Goal: Information Seeking & Learning: Check status

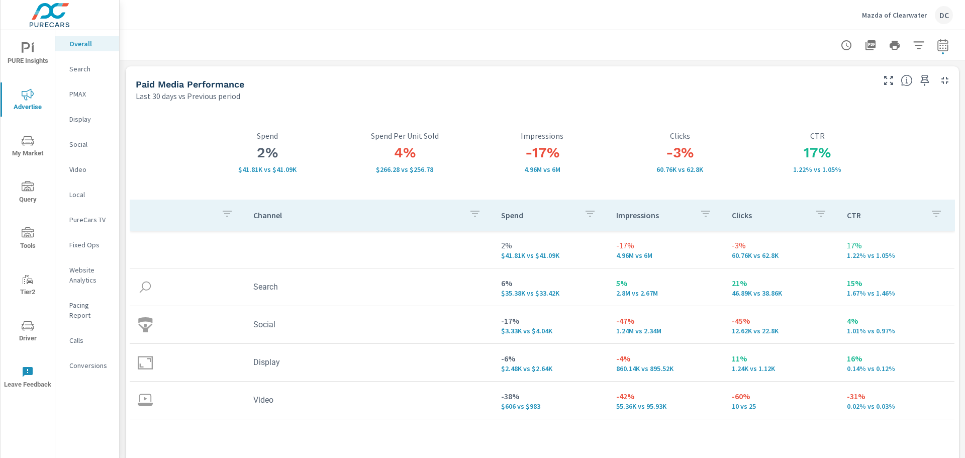
scroll to position [460, 0]
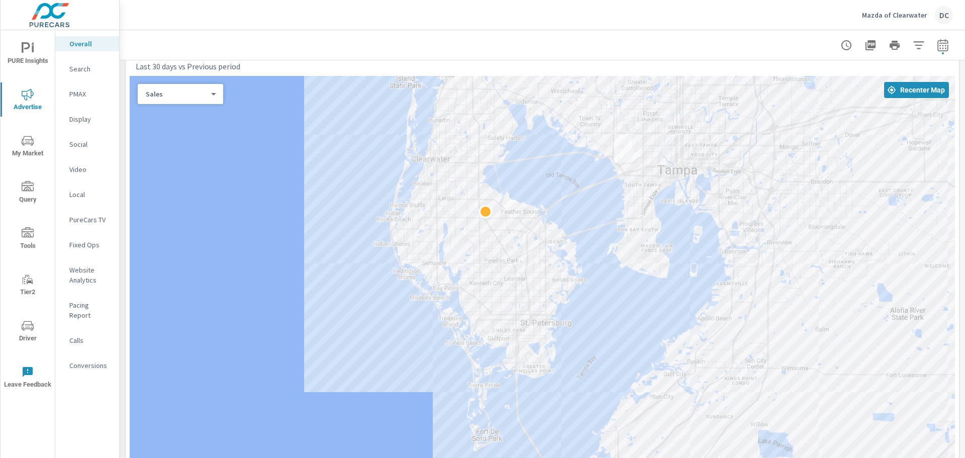
drag, startPoint x: 729, startPoint y: 348, endPoint x: 593, endPoint y: 252, distance: 166.7
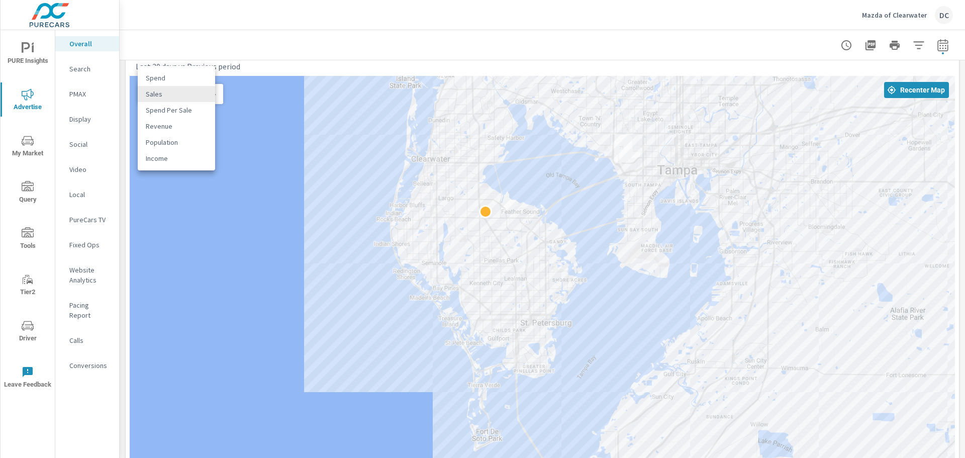
click at [192, 99] on body "PURE Insights Advertise My Market Query Tools Tier2 Driver Leave Feedback Overa…" at bounding box center [482, 229] width 965 height 458
click at [290, 55] on div at bounding box center [482, 229] width 965 height 458
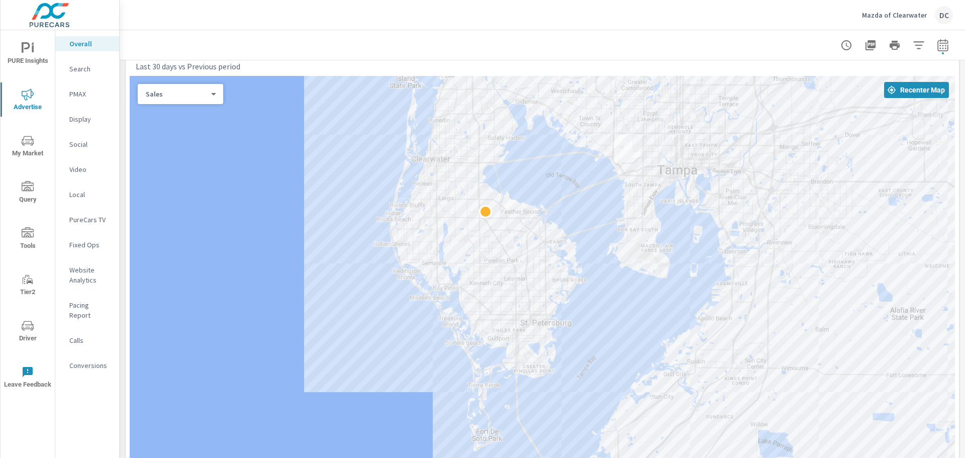
click at [34, 47] on icon "nav menu" at bounding box center [28, 48] width 12 height 12
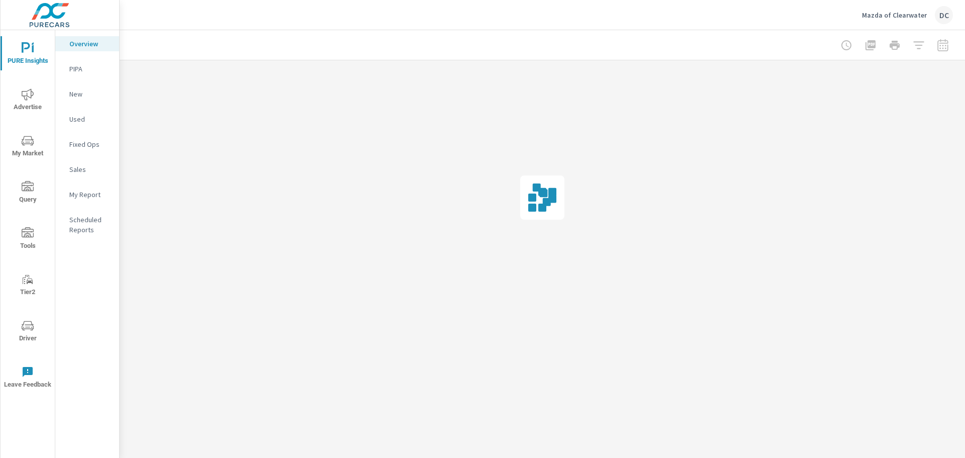
click at [43, 138] on span "My Market" at bounding box center [28, 147] width 48 height 25
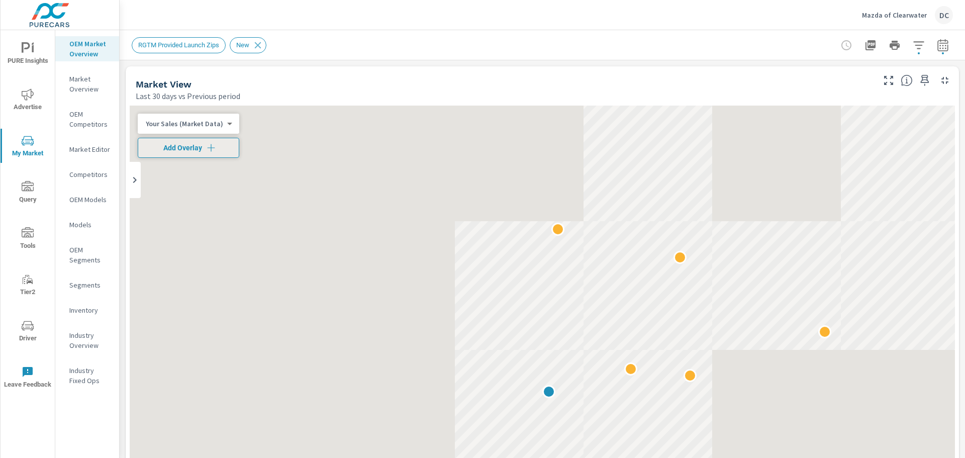
scroll to position [251, 0]
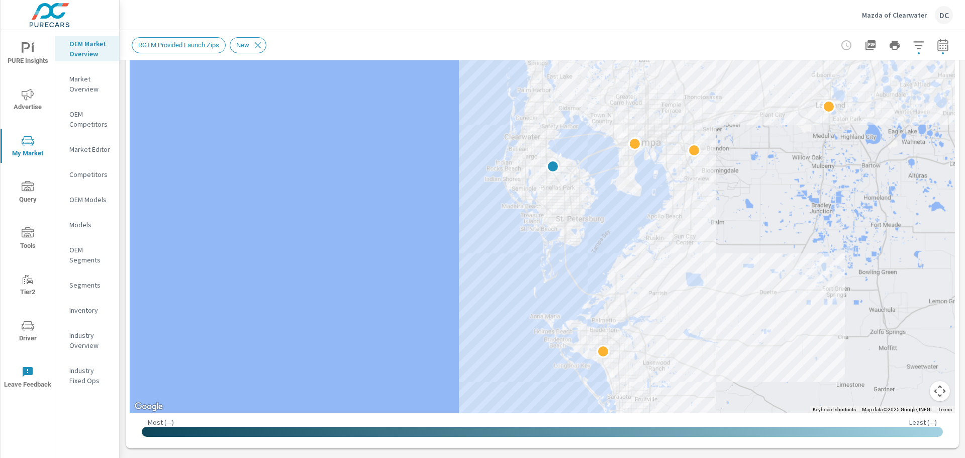
drag, startPoint x: 714, startPoint y: 296, endPoint x: 731, endPoint y: 350, distance: 56.3
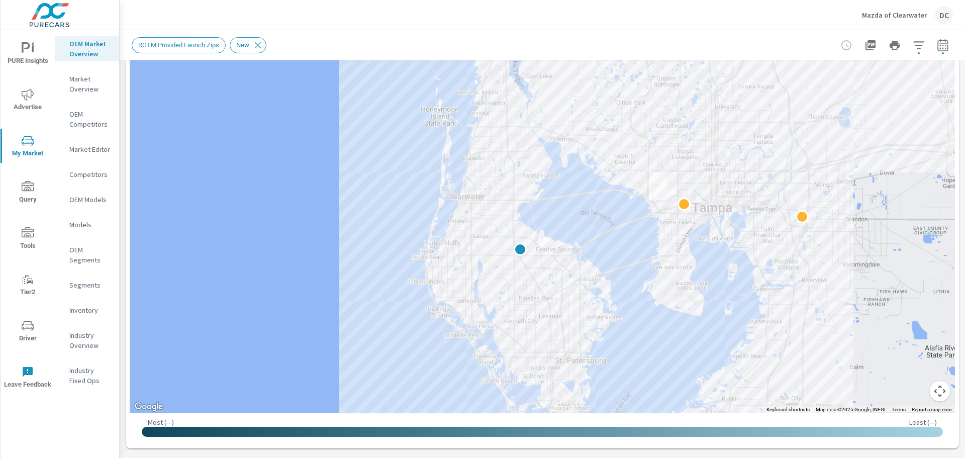
drag, startPoint x: 568, startPoint y: 234, endPoint x: 604, endPoint y: 307, distance: 81.6
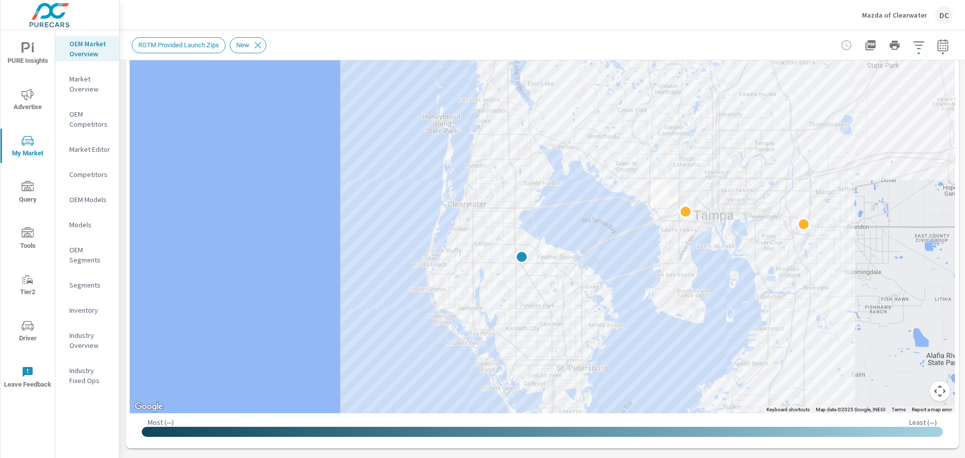
click at [29, 90] on icon "nav menu" at bounding box center [28, 94] width 12 height 12
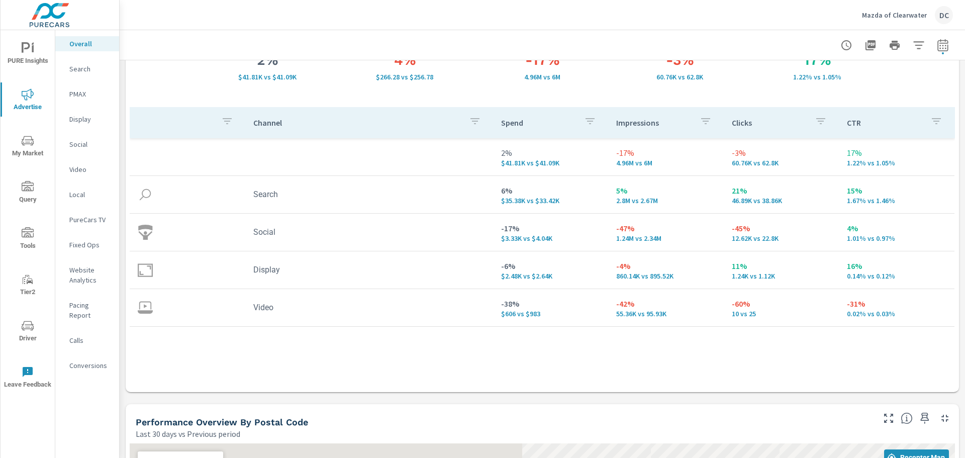
scroll to position [503, 0]
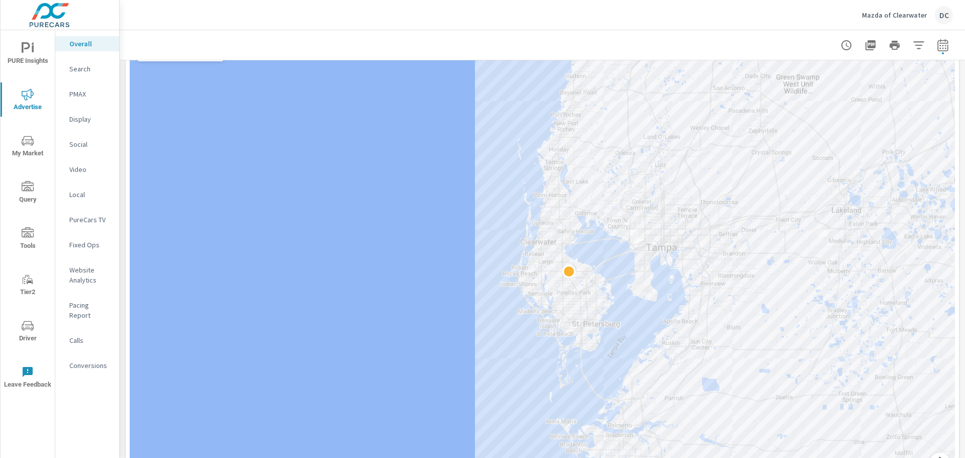
drag, startPoint x: 600, startPoint y: 192, endPoint x: 659, endPoint y: 392, distance: 208.6
click at [659, 392] on div at bounding box center [543, 258] width 826 height 451
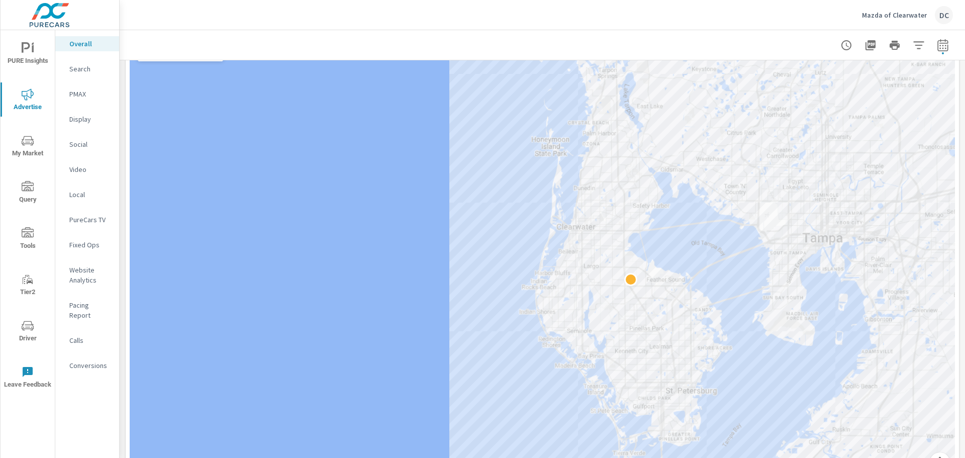
drag, startPoint x: 727, startPoint y: 358, endPoint x: 686, endPoint y: 300, distance: 71.3
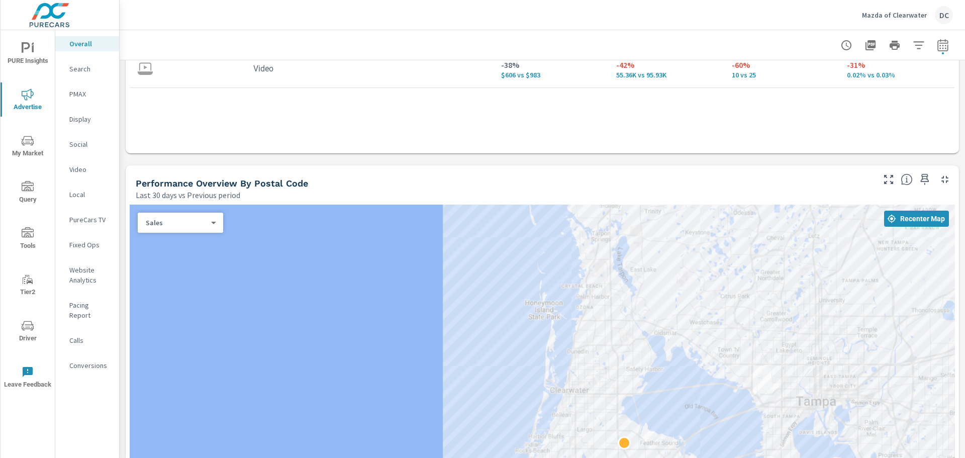
scroll to position [389, 0]
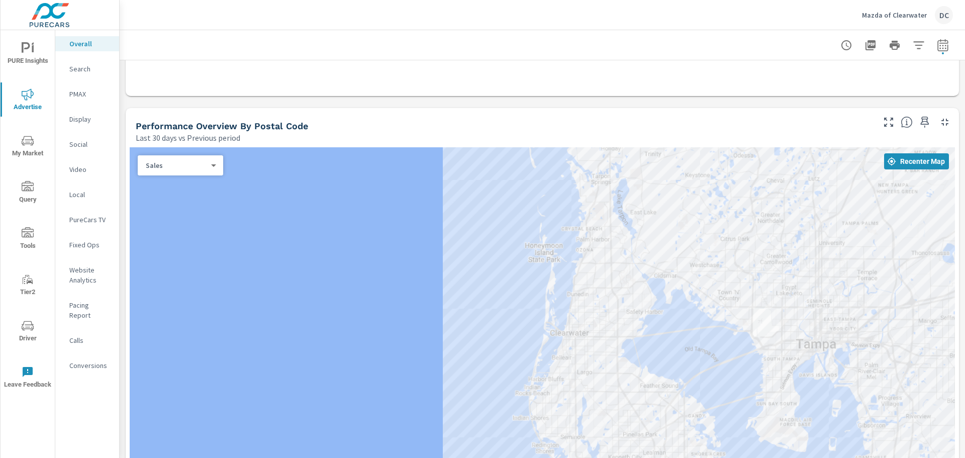
click at [181, 167] on body "PURE Insights Advertise My Market Query Tools Tier2 Driver Leave Feedback Overa…" at bounding box center [482, 229] width 965 height 458
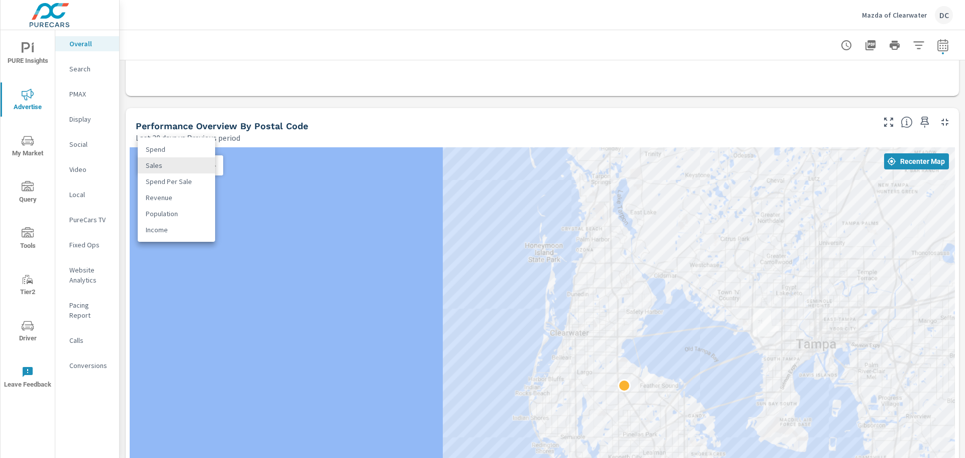
click at [399, 125] on div at bounding box center [482, 229] width 965 height 458
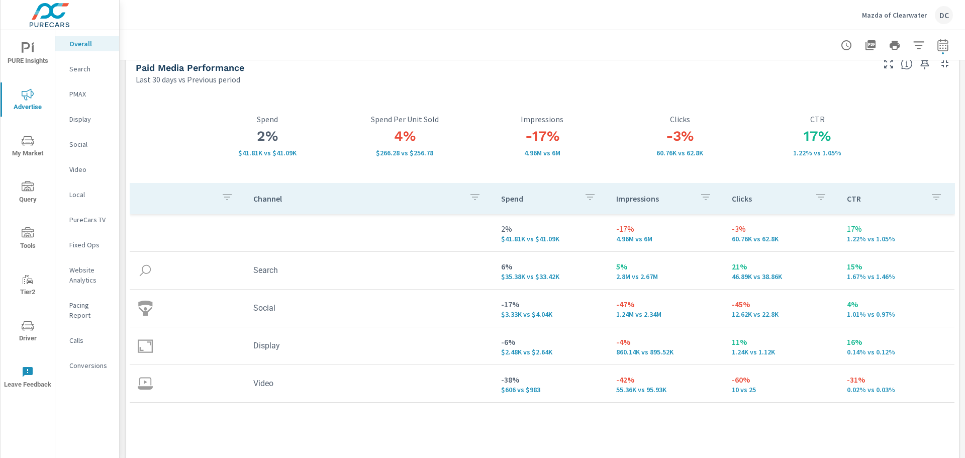
scroll to position [0, 0]
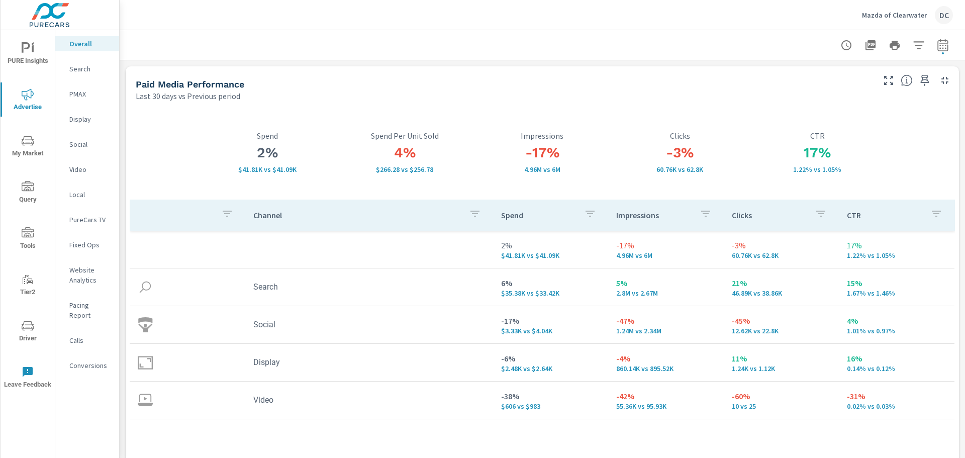
click at [103, 301] on p "Pacing Report" at bounding box center [90, 310] width 42 height 20
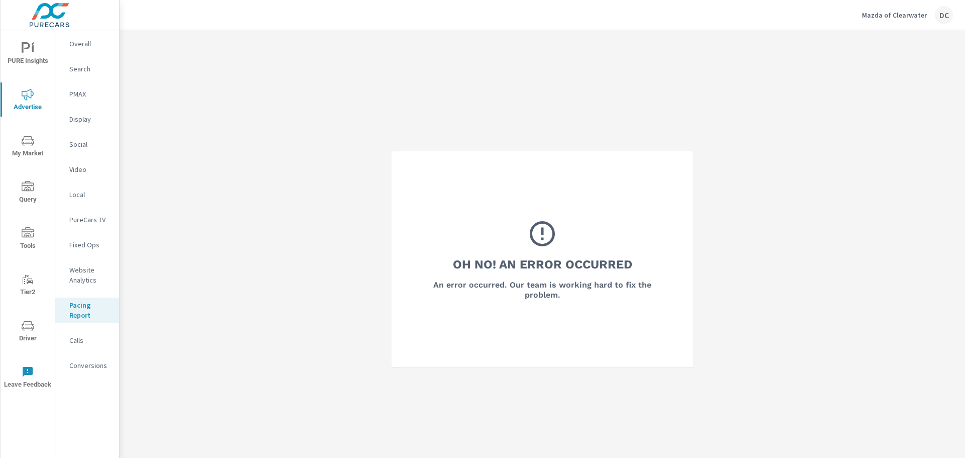
click at [102, 271] on p "Website Analytics" at bounding box center [90, 275] width 42 height 20
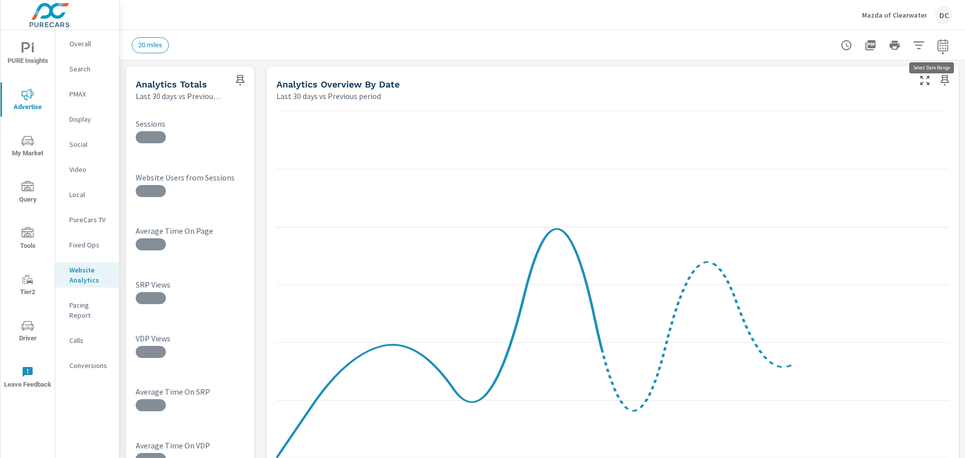
click at [937, 47] on icon "button" at bounding box center [943, 45] width 12 height 12
select select "Last 30 days"
select select "Previous period"
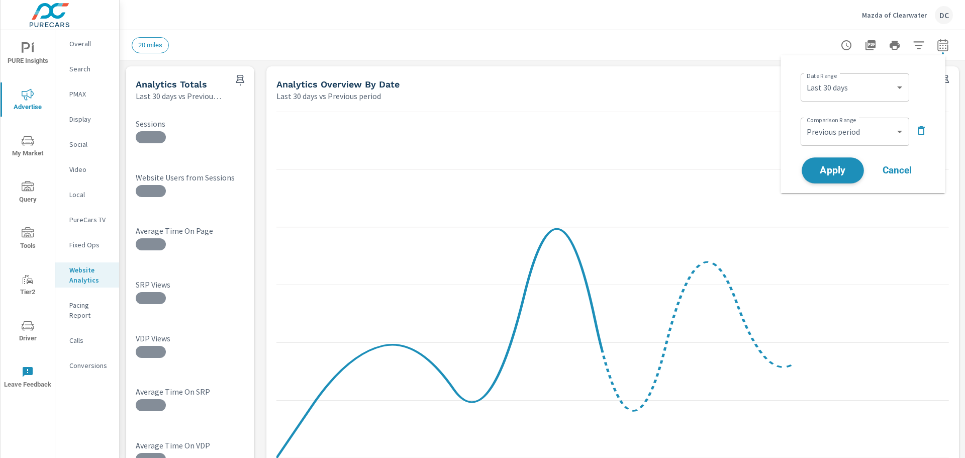
click at [854, 173] on span "Apply" at bounding box center [832, 171] width 41 height 10
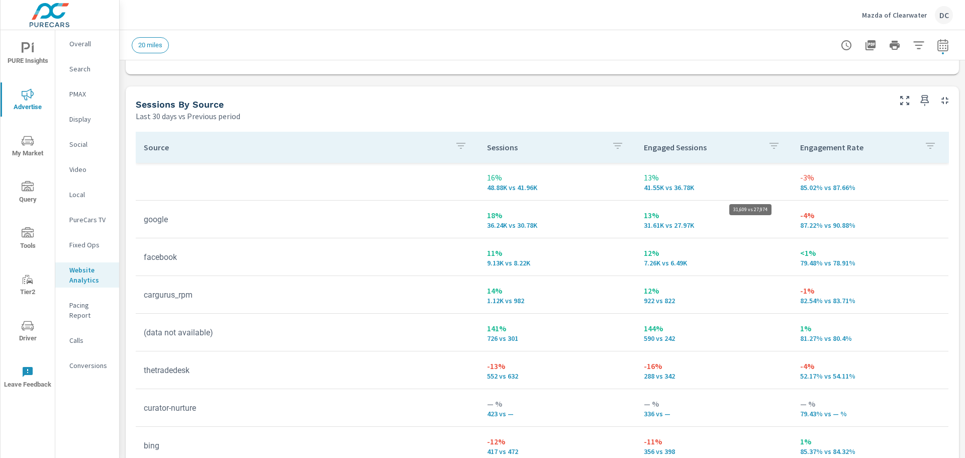
scroll to position [353, 0]
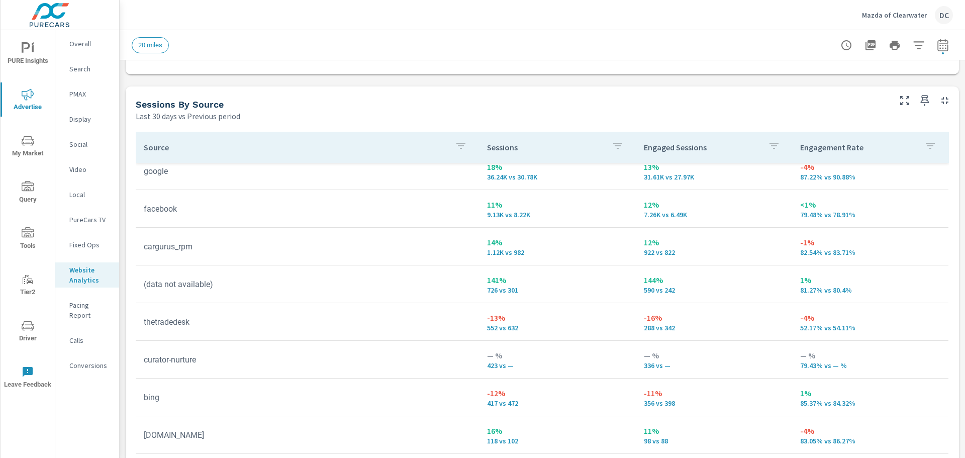
scroll to position [50, 0]
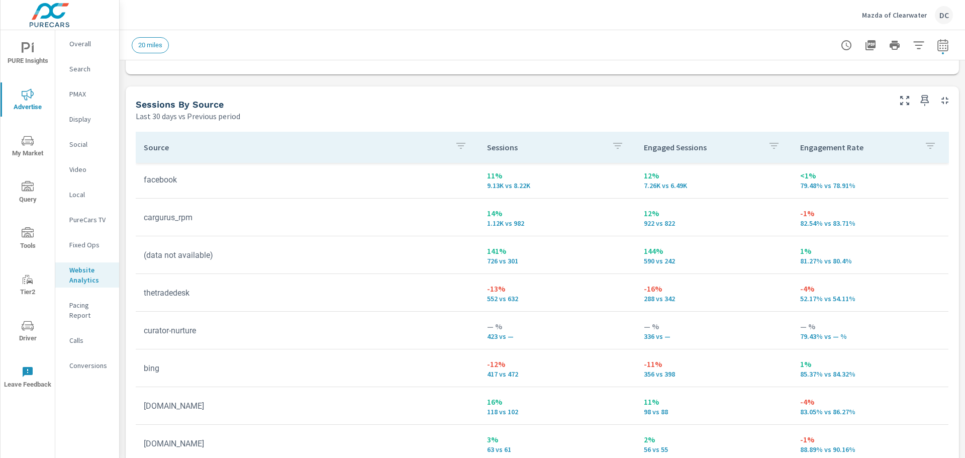
scroll to position [101, 0]
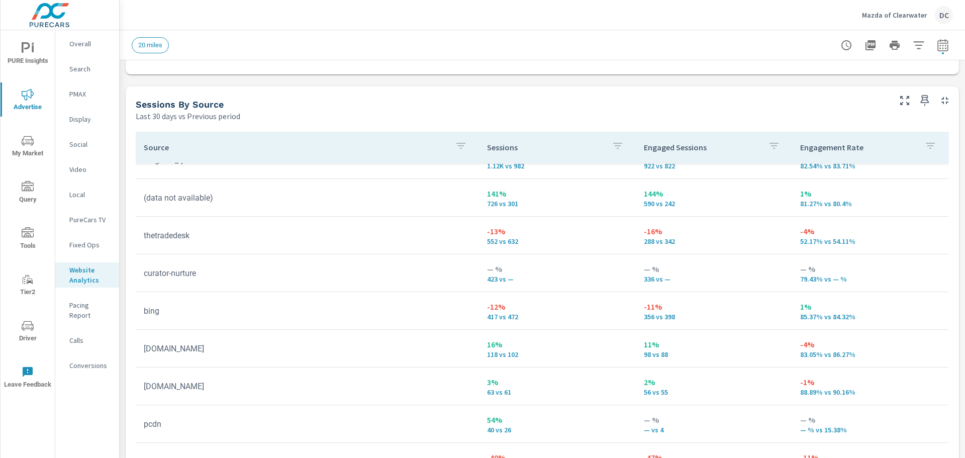
scroll to position [151, 0]
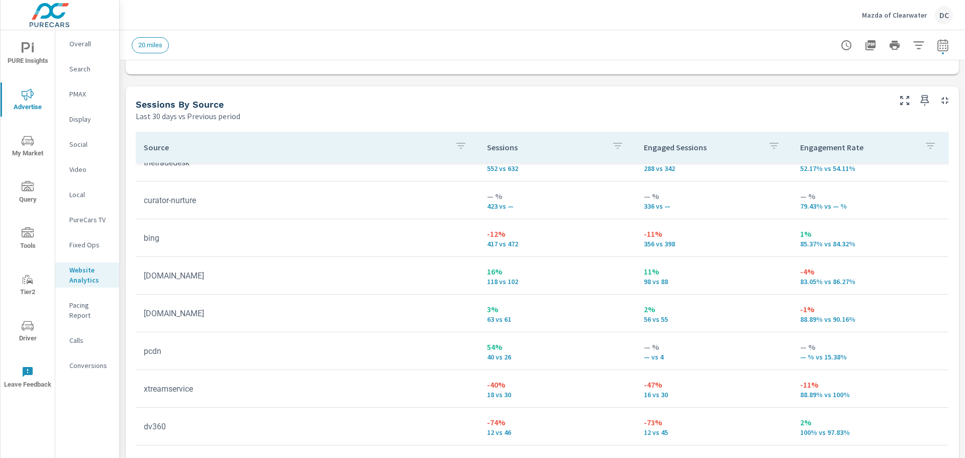
scroll to position [251, 0]
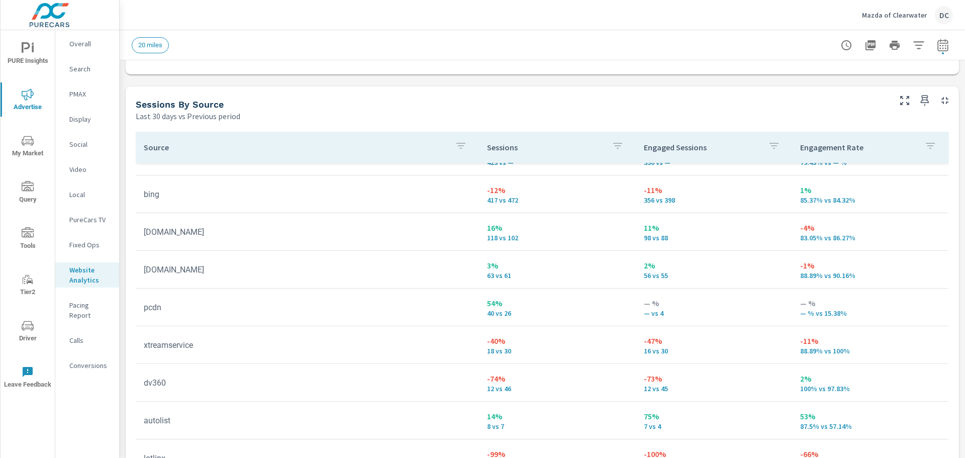
scroll to position [302, 0]
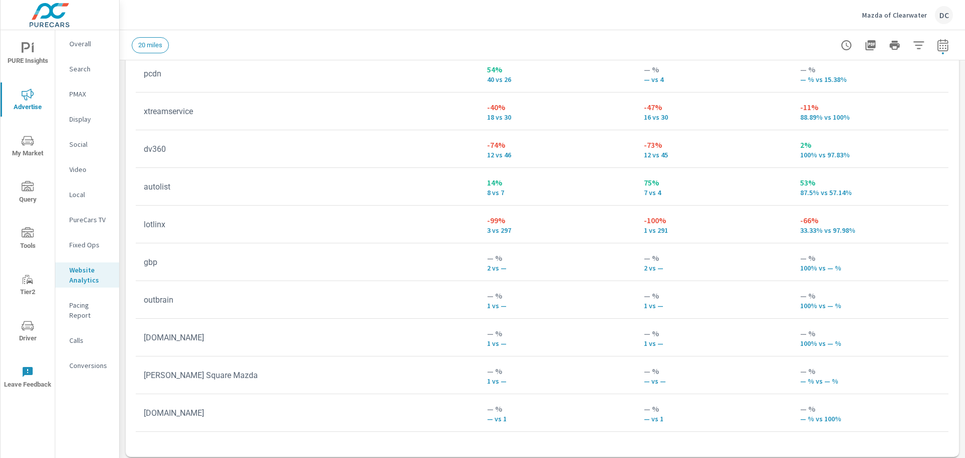
scroll to position [1216, 0]
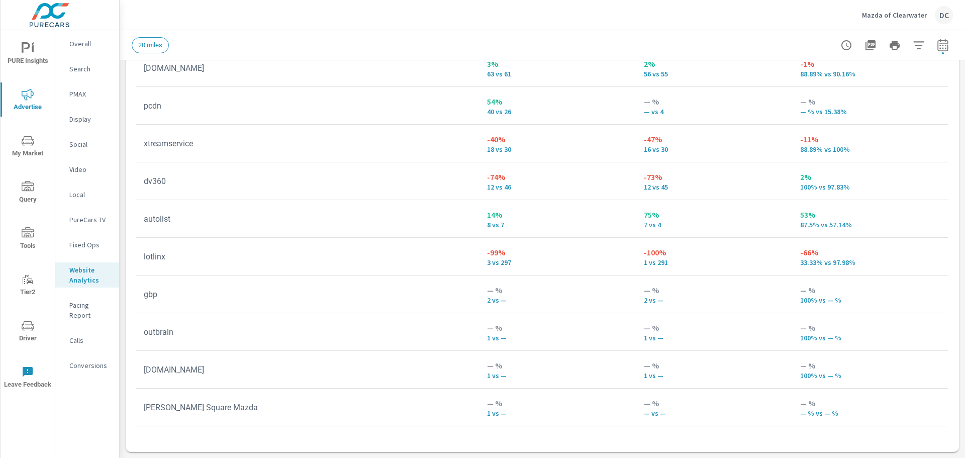
scroll to position [331, 0]
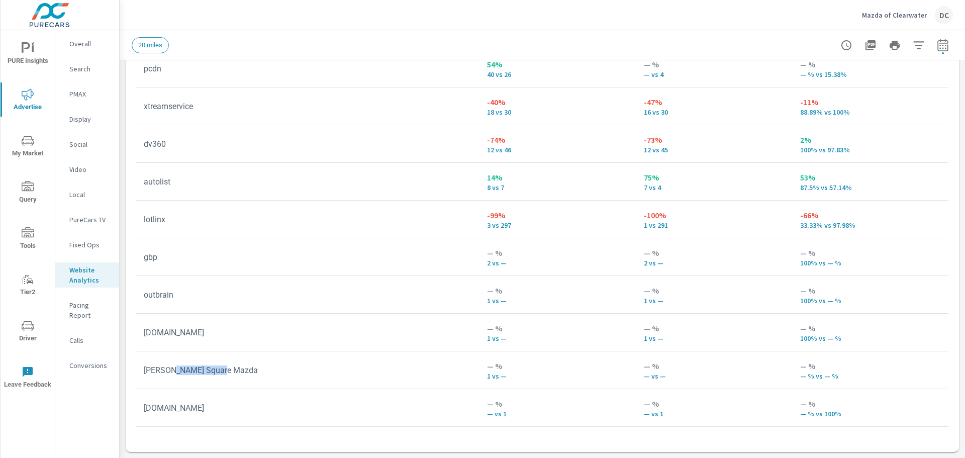
drag, startPoint x: 246, startPoint y: 369, endPoint x: 147, endPoint y: 369, distance: 98.5
click at [156, 369] on td "[PERSON_NAME] Square Mazda" at bounding box center [307, 370] width 343 height 26
drag, startPoint x: 147, startPoint y: 369, endPoint x: 216, endPoint y: 371, distance: 68.9
click at [216, 371] on td "[PERSON_NAME] Square Mazda" at bounding box center [307, 370] width 343 height 26
drag, startPoint x: 224, startPoint y: 370, endPoint x: 145, endPoint y: 371, distance: 79.4
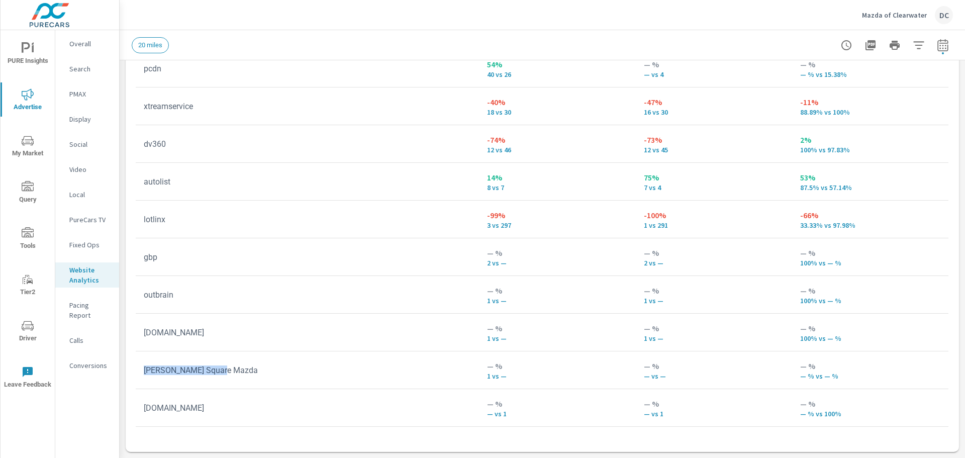
click at [145, 371] on td "[PERSON_NAME] Square Mazda" at bounding box center [307, 370] width 343 height 26
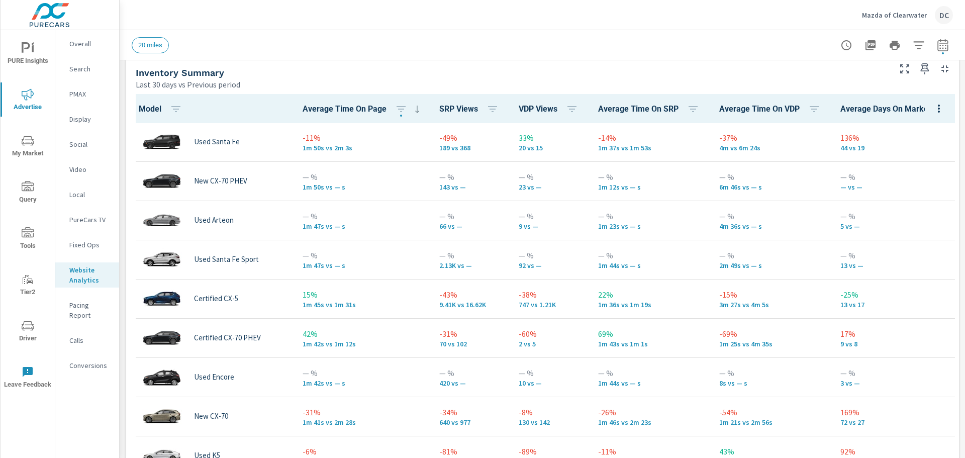
scroll to position [361, 0]
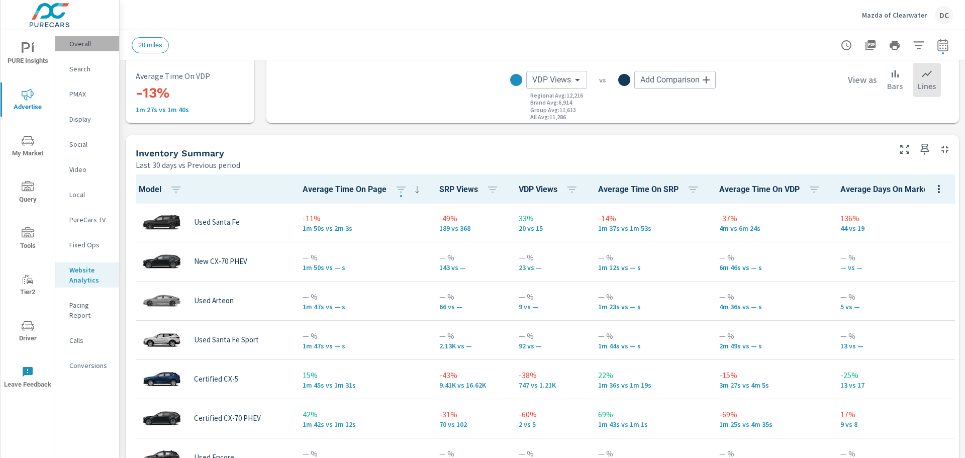
click at [88, 40] on p "Overall" at bounding box center [90, 44] width 42 height 10
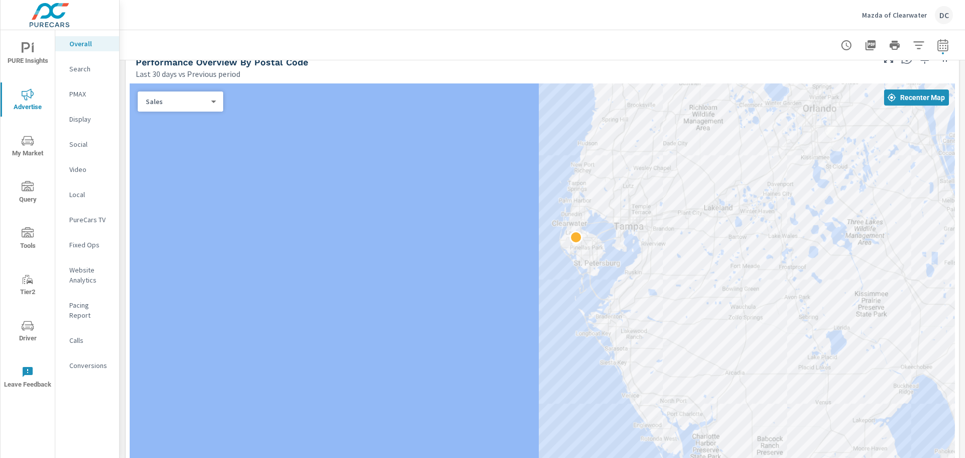
scroll to position [603, 0]
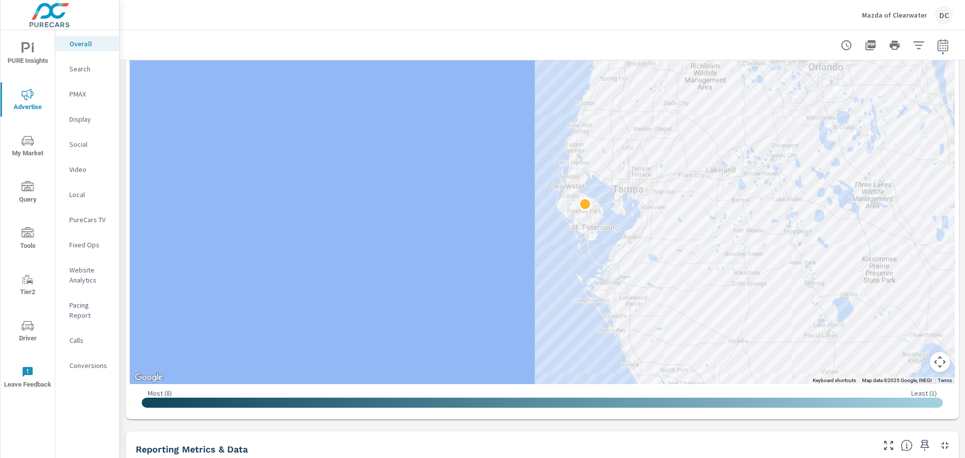
drag, startPoint x: 719, startPoint y: 174, endPoint x: 758, endPoint y: 428, distance: 256.8
click at [758, 428] on div "Paid Media Performance Last 30 days vs Previous period 2% $41.81K vs $41.09K Sp…" at bounding box center [543, 371] width 846 height 1829
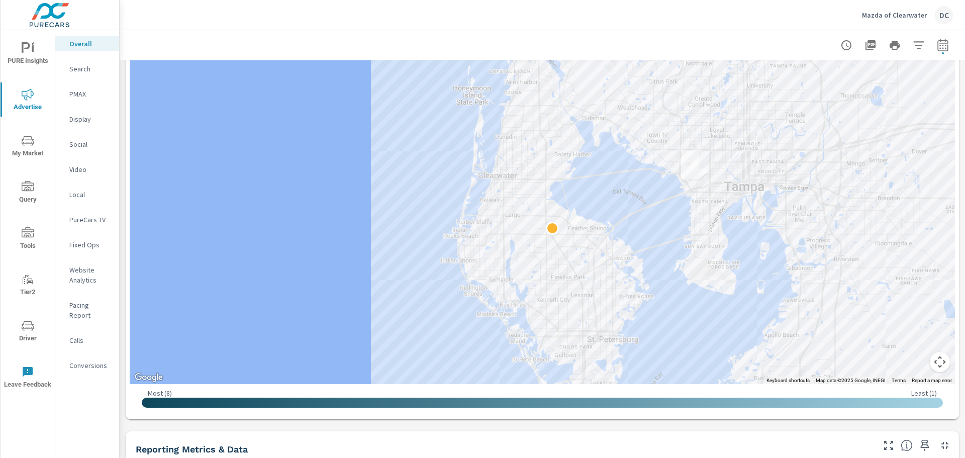
drag, startPoint x: 632, startPoint y: 237, endPoint x: 600, endPoint y: 369, distance: 136.1
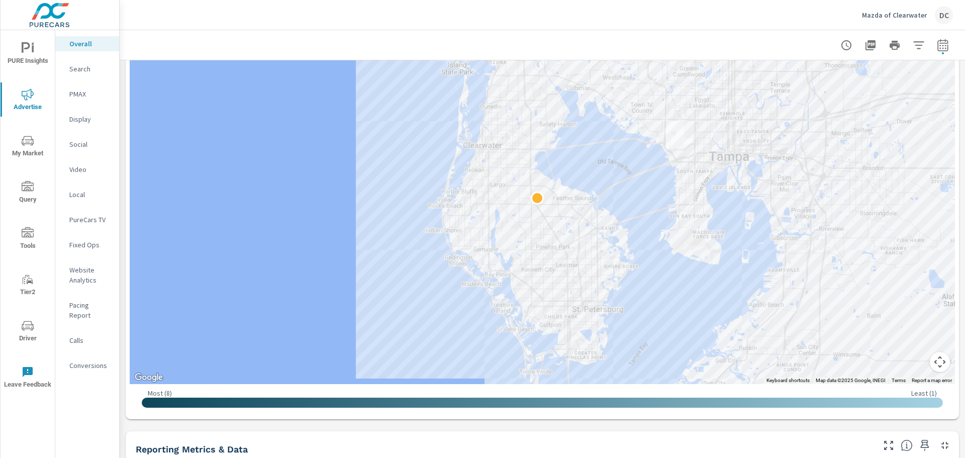
drag, startPoint x: 688, startPoint y: 296, endPoint x: 672, endPoint y: 263, distance: 36.9
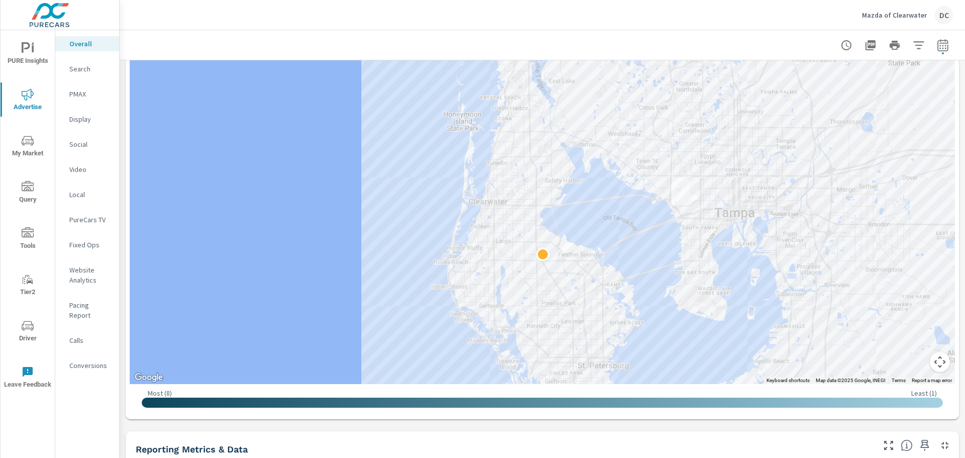
drag, startPoint x: 648, startPoint y: 158, endPoint x: 659, endPoint y: 243, distance: 85.7
click at [659, 243] on div at bounding box center [543, 158] width 826 height 451
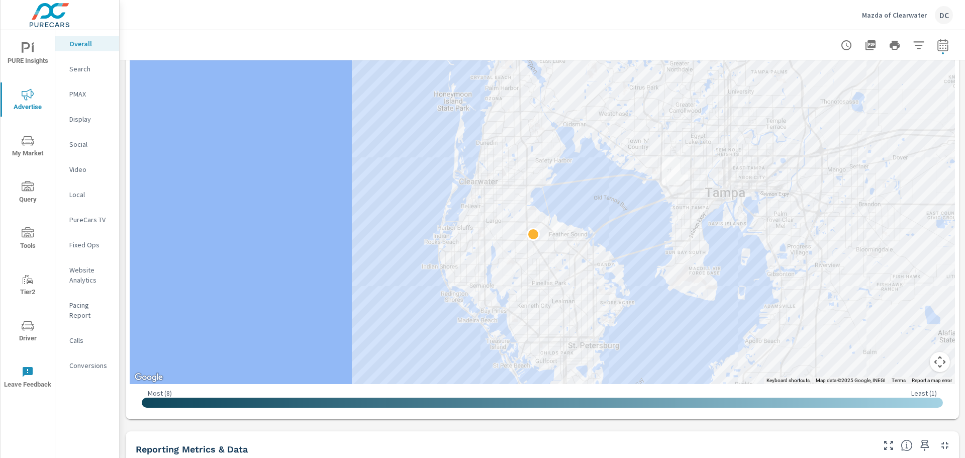
drag, startPoint x: 631, startPoint y: 345, endPoint x: 612, endPoint y: 283, distance: 65.8
click at [84, 271] on p "Website Analytics" at bounding box center [90, 275] width 42 height 20
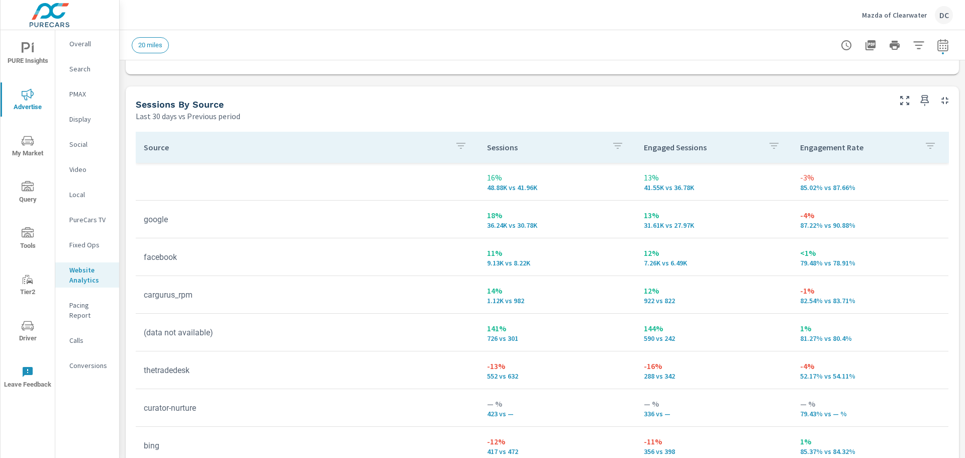
scroll to position [1106, 0]
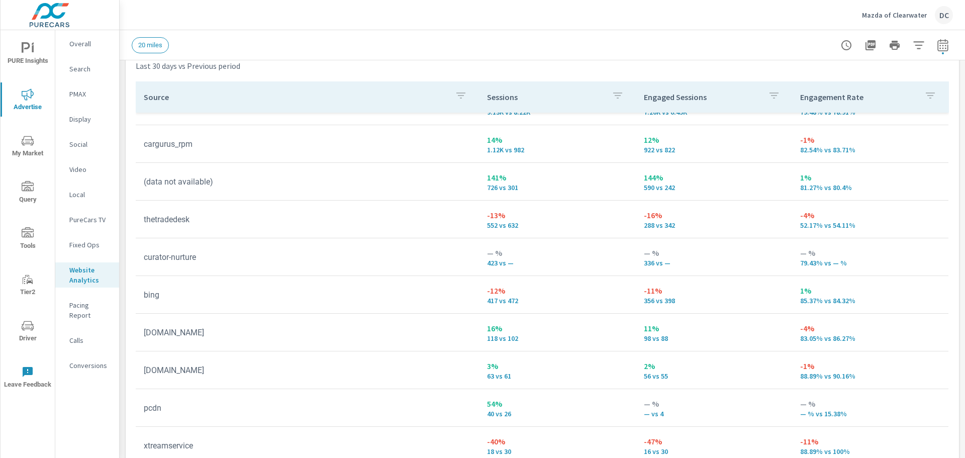
scroll to position [199, 0]
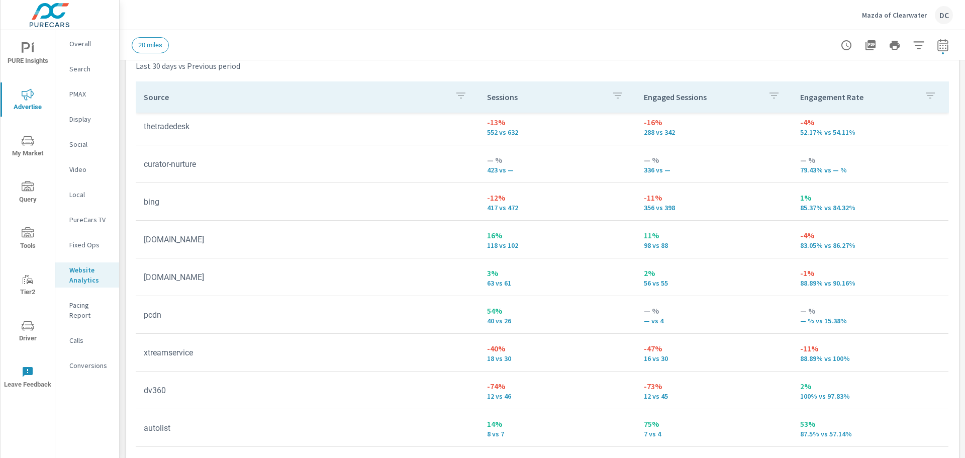
scroll to position [50, 0]
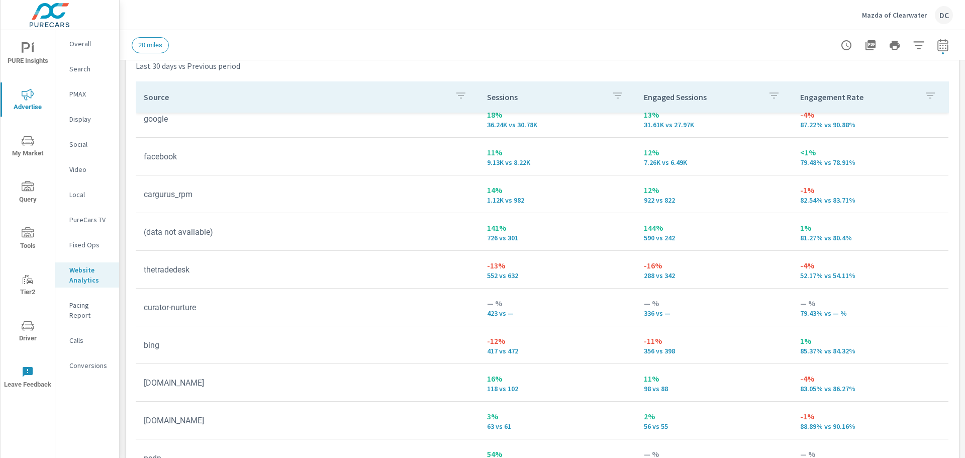
scroll to position [201, 0]
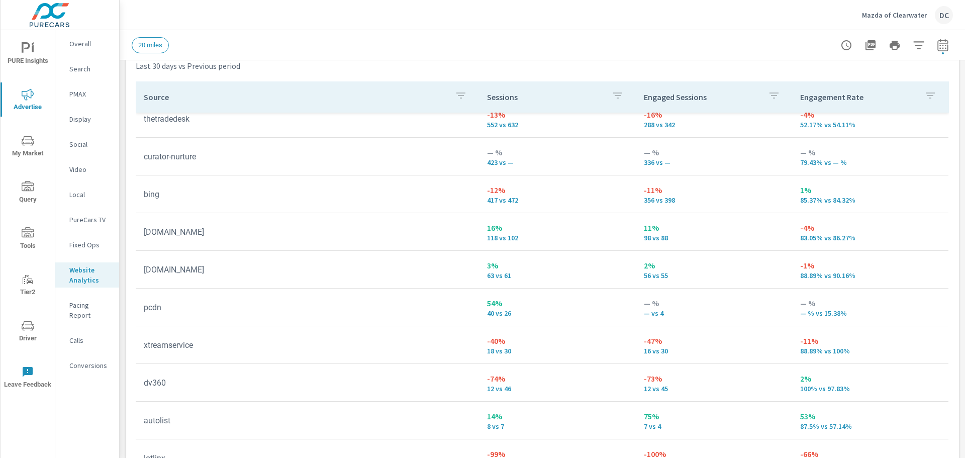
scroll to position [251, 0]
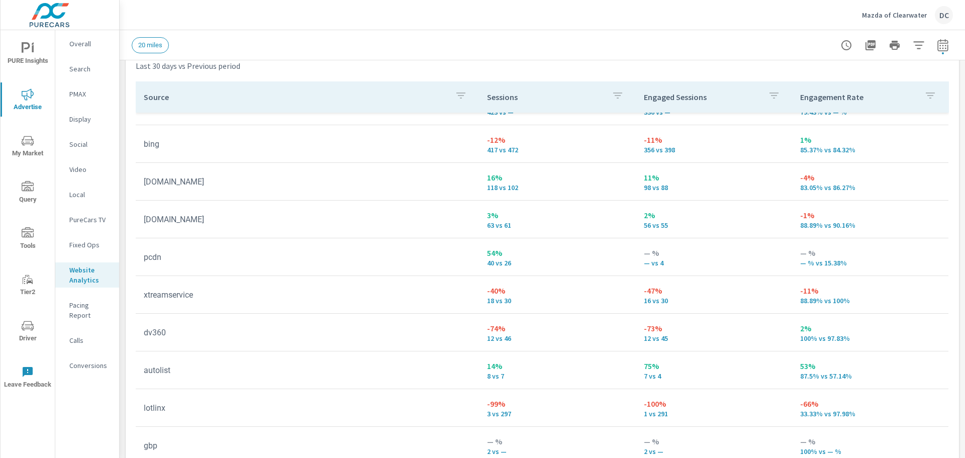
scroll to position [331, 0]
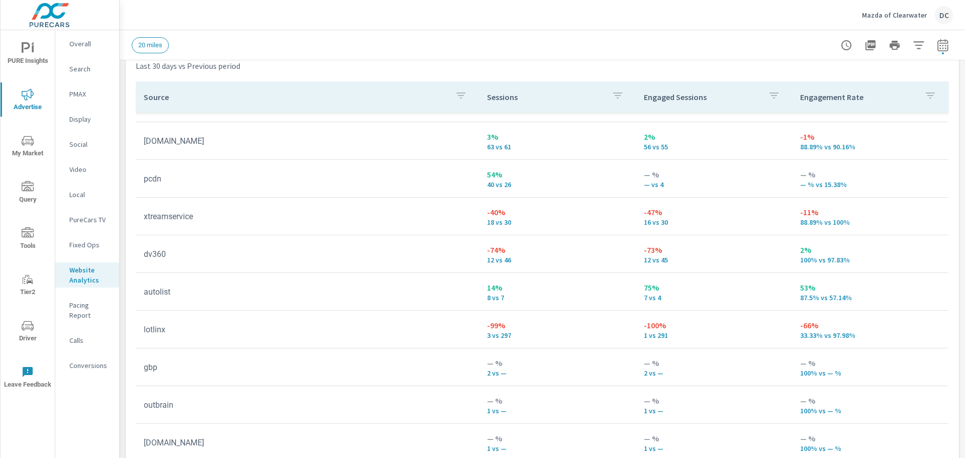
click at [36, 334] on span "Driver" at bounding box center [28, 332] width 48 height 25
